Goal: Task Accomplishment & Management: Manage account settings

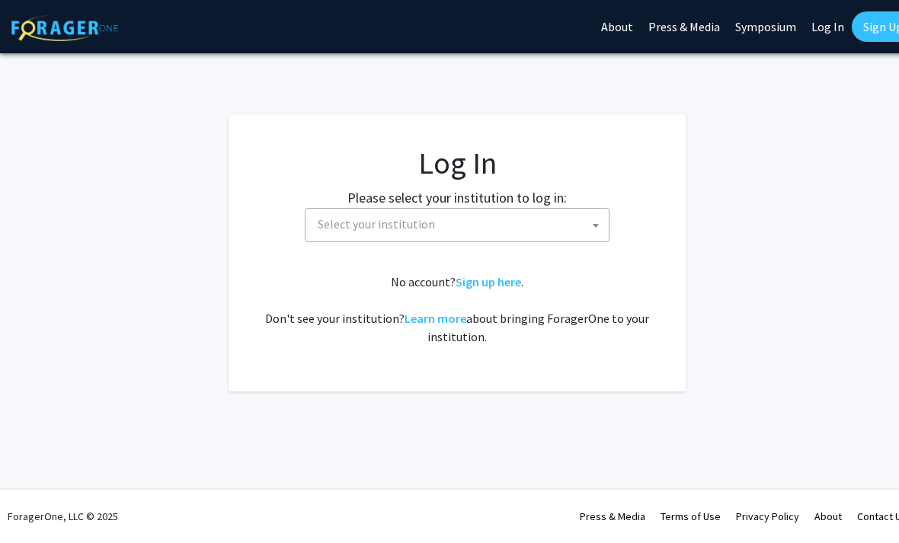
click at [553, 220] on span "Select your institution" at bounding box center [459, 224] width 297 height 31
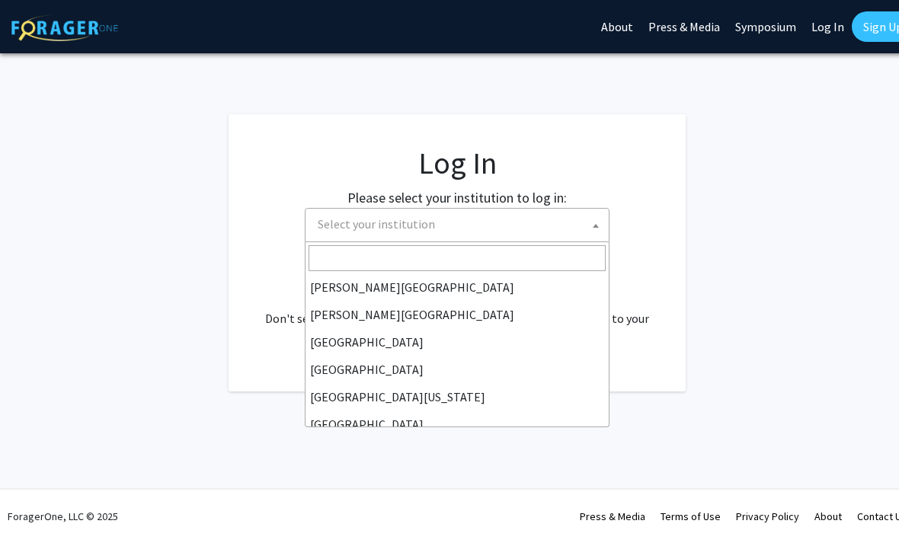
scroll to position [57, 0]
select select "6"
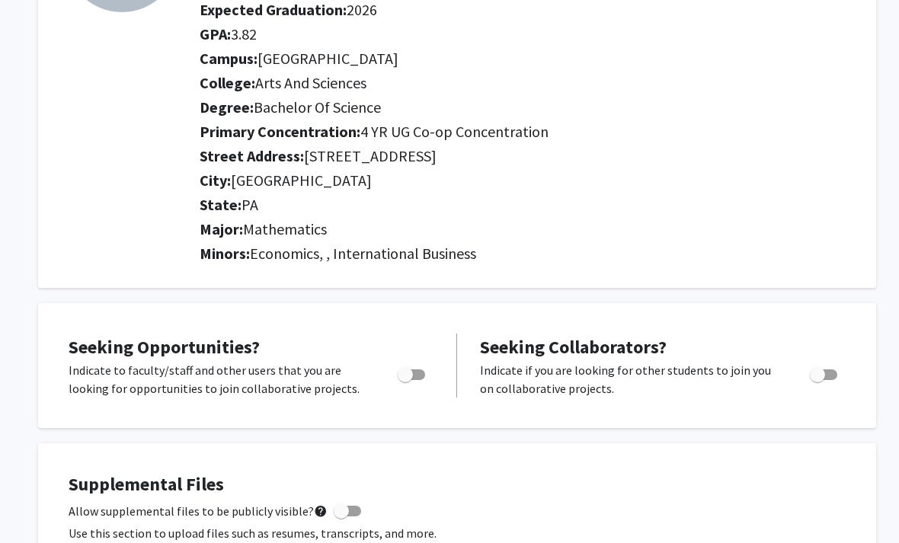
scroll to position [203, 0]
click at [417, 372] on span "Toggle" at bounding box center [411, 374] width 27 height 11
click at [405, 380] on input "Are you actively seeking opportunities?" at bounding box center [404, 380] width 1 height 1
checkbox input "true"
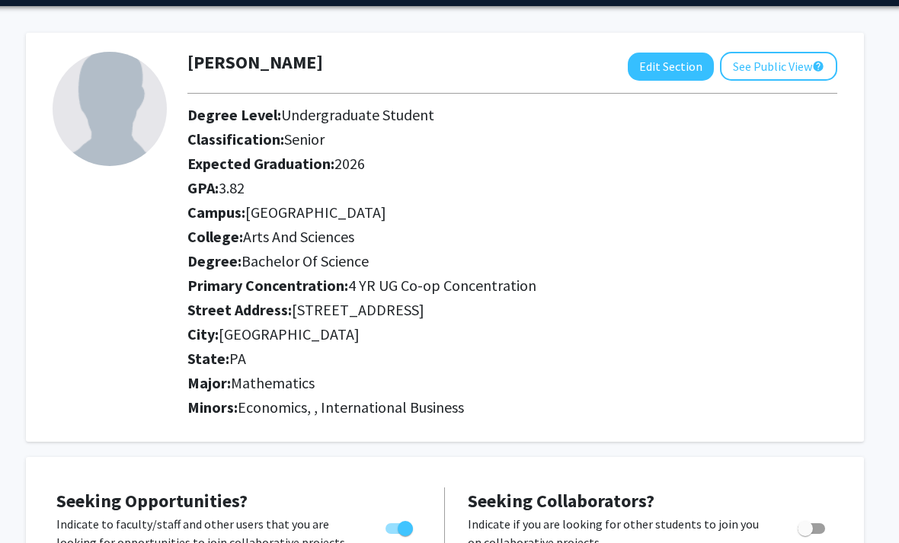
scroll to position [43, 11]
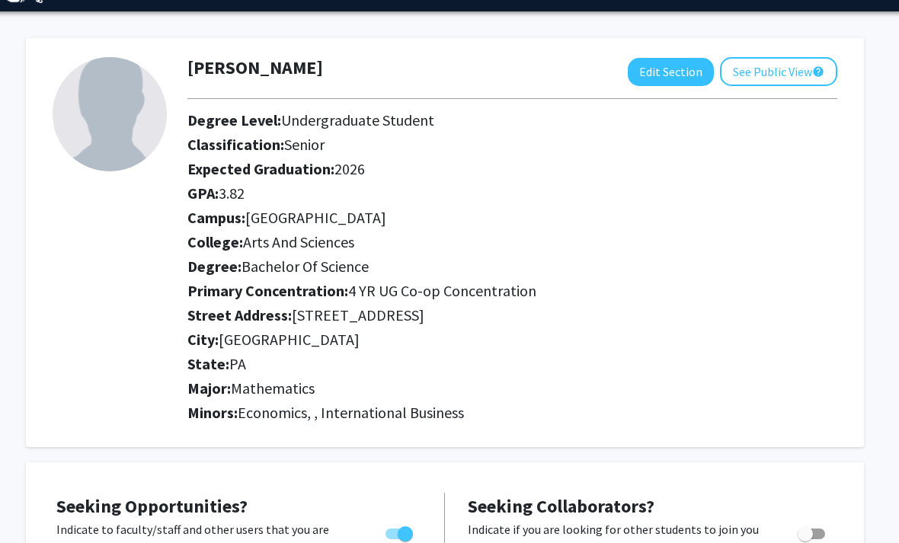
click at [324, 413] on span "Economics, , International Business" at bounding box center [351, 412] width 226 height 19
click at [652, 80] on button "Edit Section" at bounding box center [671, 72] width 86 height 28
select select "senior"
select select "2026"
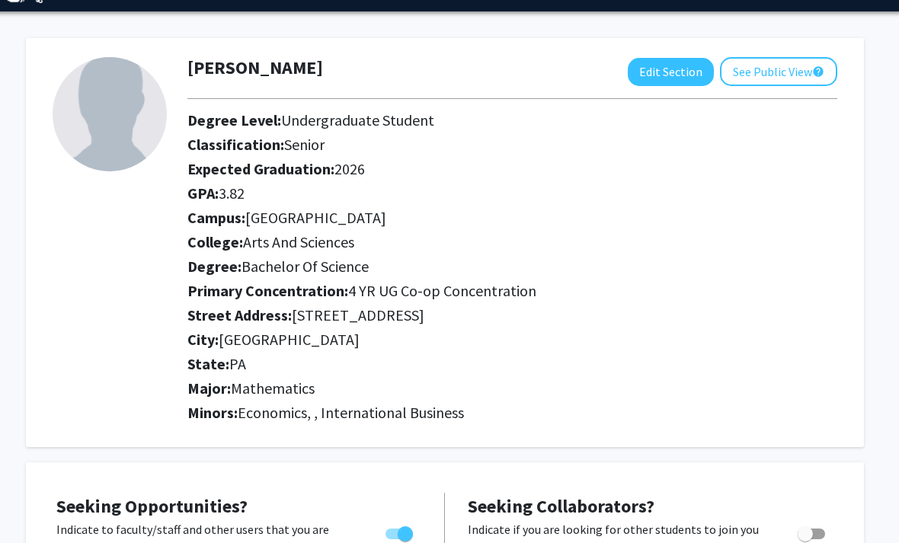
select select "[GEOGRAPHIC_DATA]"
select select "Arts and Sciences"
select select
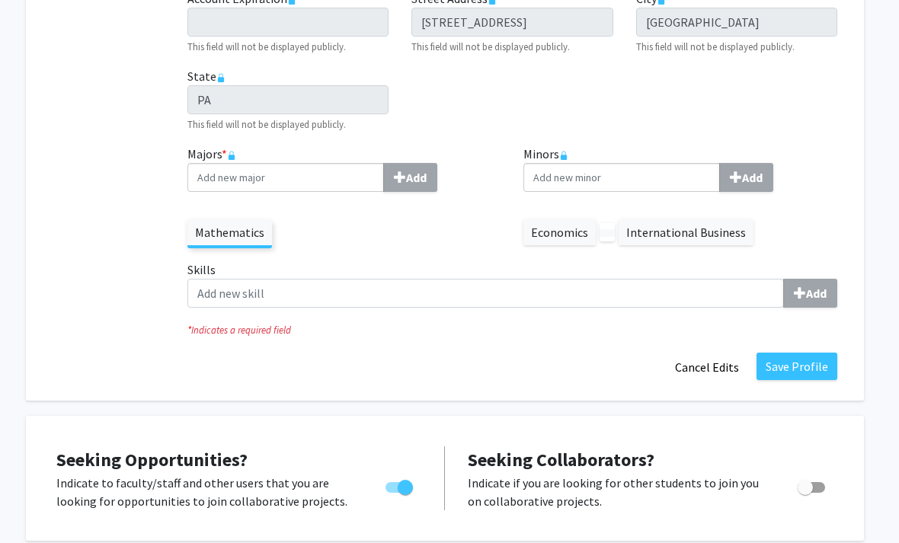
scroll to position [425, 11]
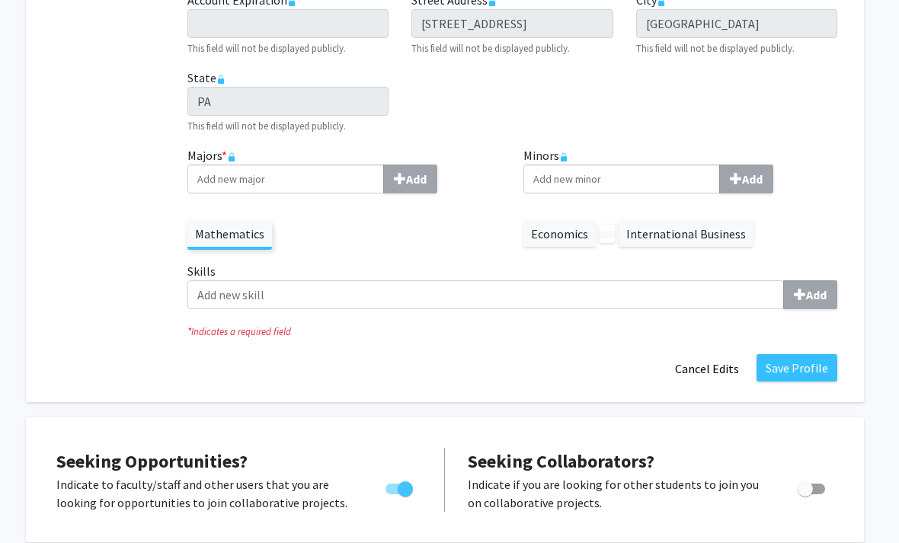
click at [712, 228] on label "International Business" at bounding box center [686, 234] width 135 height 26
click at [644, 239] on label "International Business" at bounding box center [686, 234] width 135 height 26
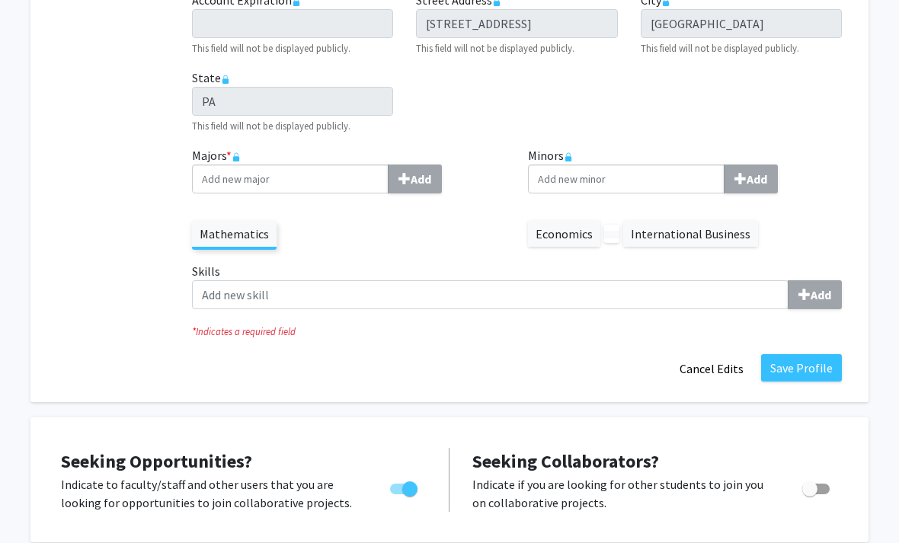
scroll to position [425, 0]
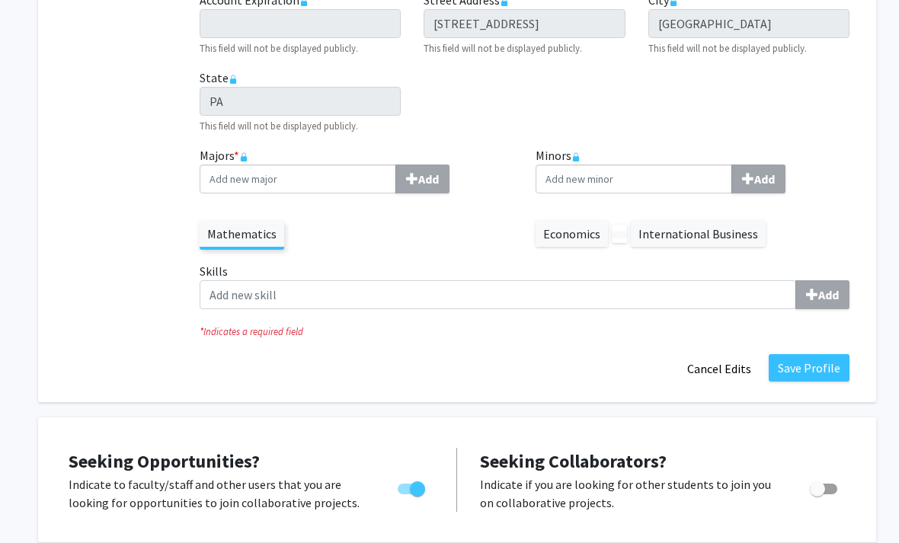
click at [723, 358] on button "Cancel Edits" at bounding box center [719, 368] width 84 height 29
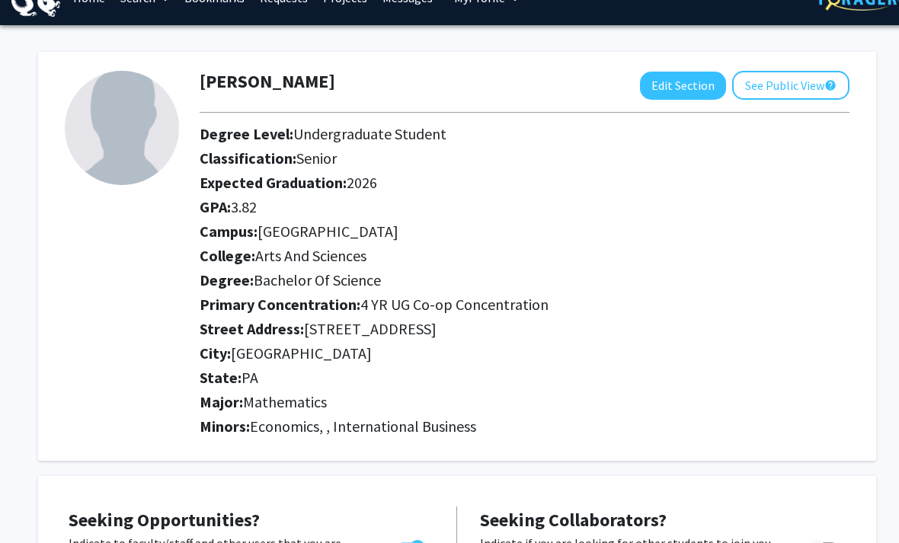
scroll to position [0, 0]
